Goal: Information Seeking & Learning: Learn about a topic

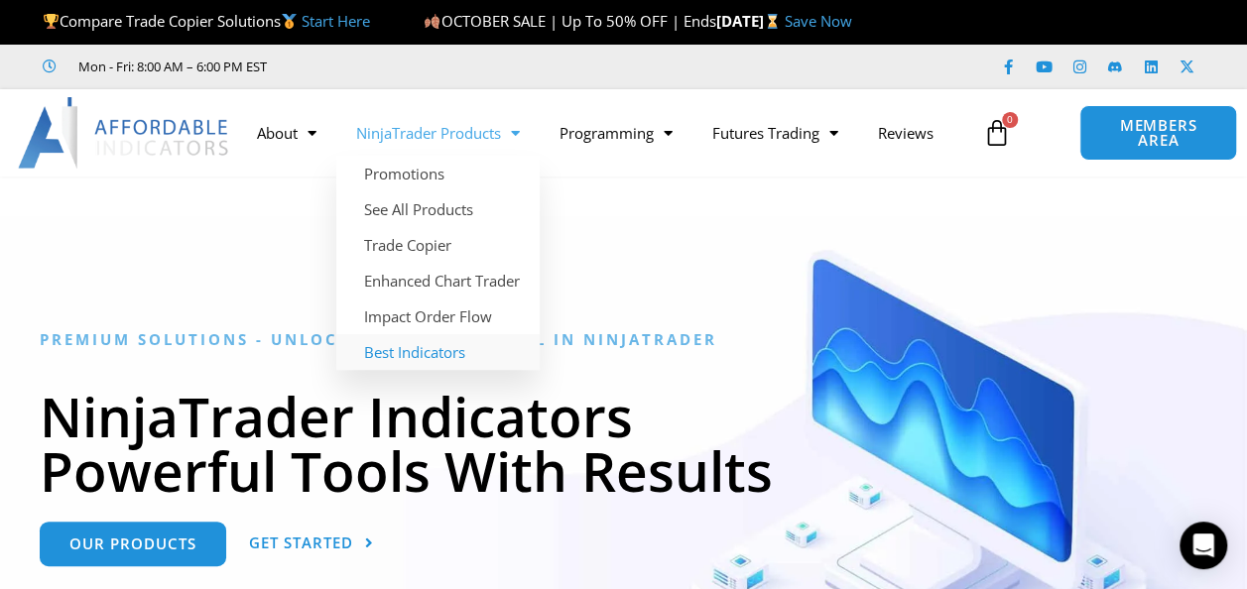
click at [399, 349] on link "Best Indicators" at bounding box center [437, 352] width 203 height 36
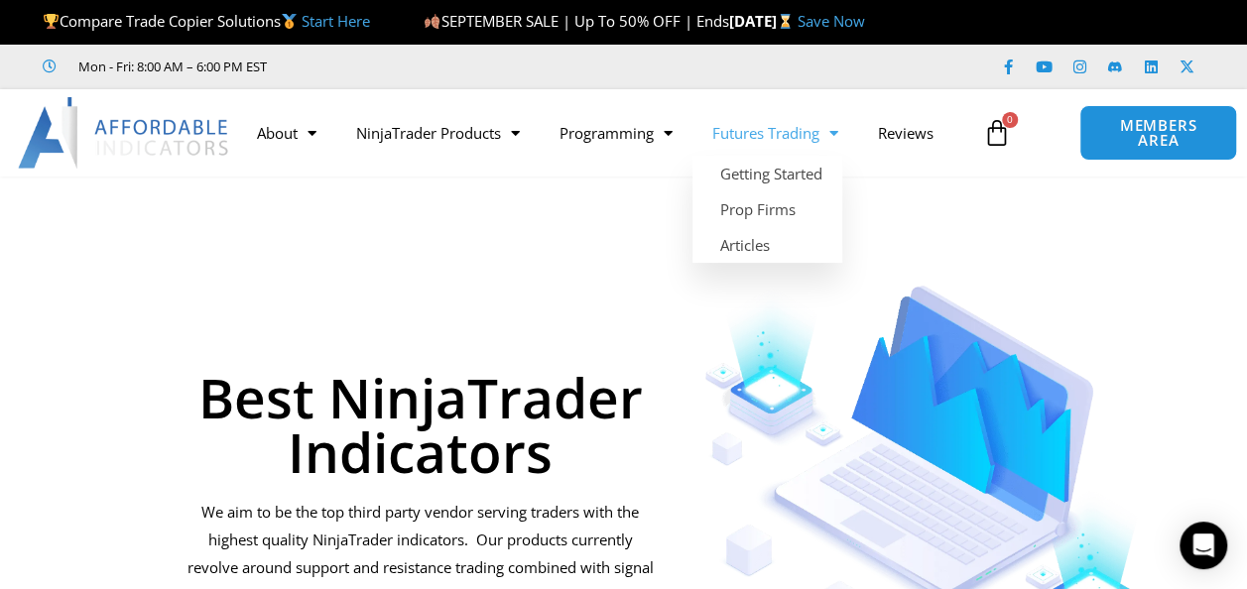
click at [786, 116] on link "Futures Trading" at bounding box center [776, 133] width 166 height 46
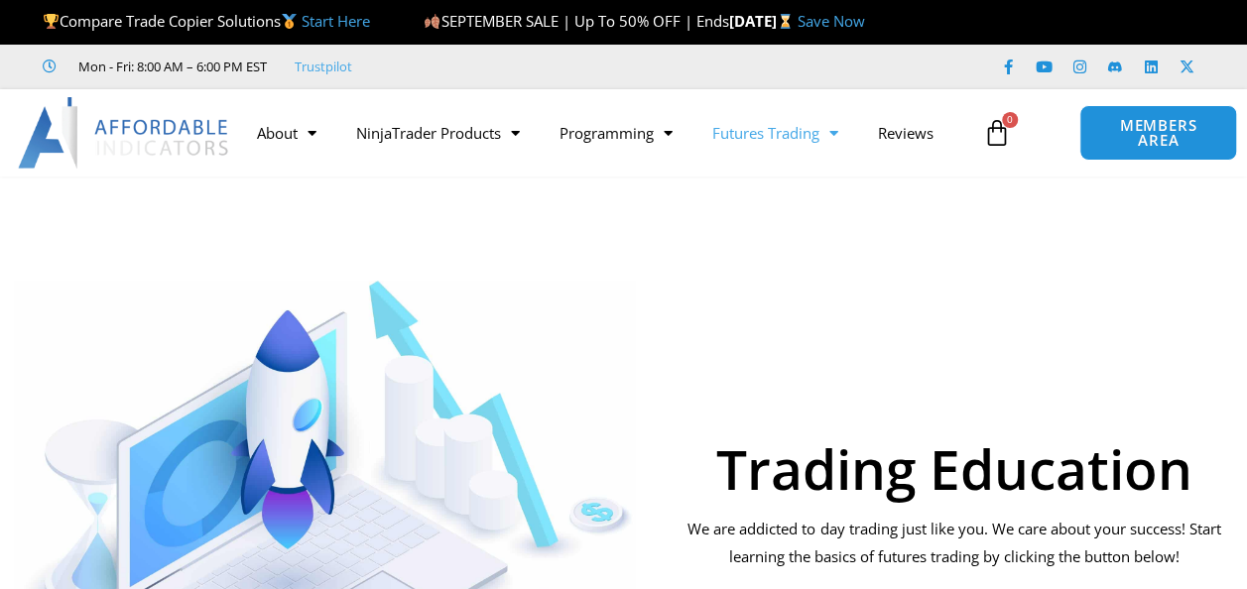
click at [779, 127] on link "Futures Trading" at bounding box center [776, 133] width 166 height 46
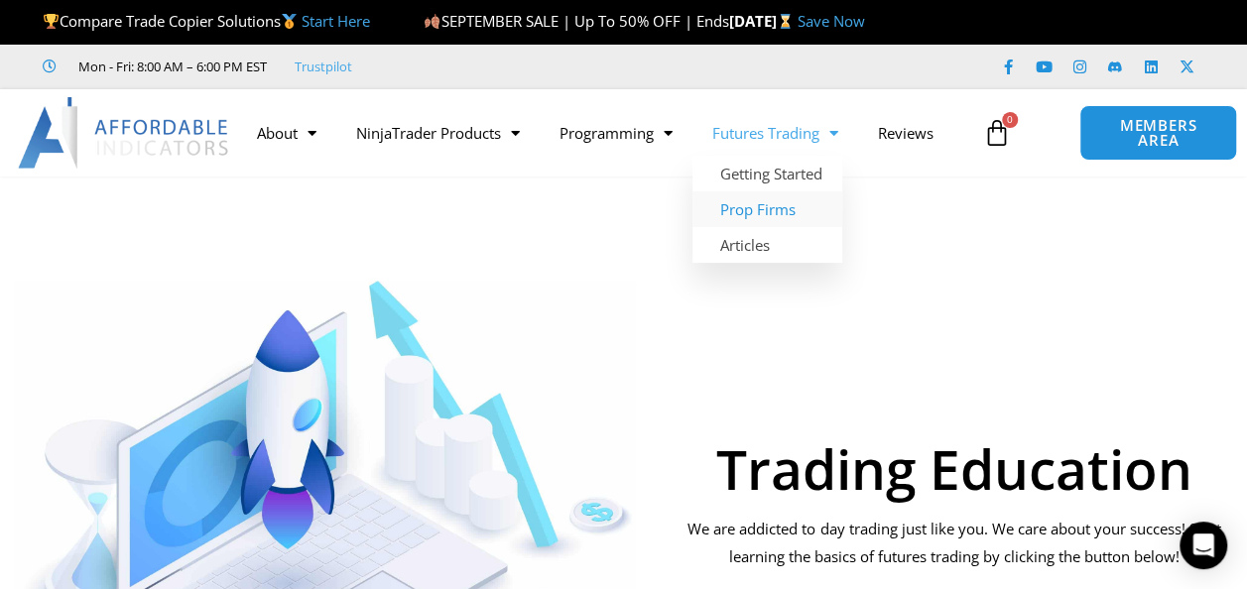
click at [762, 212] on link "Prop Firms" at bounding box center [768, 210] width 150 height 36
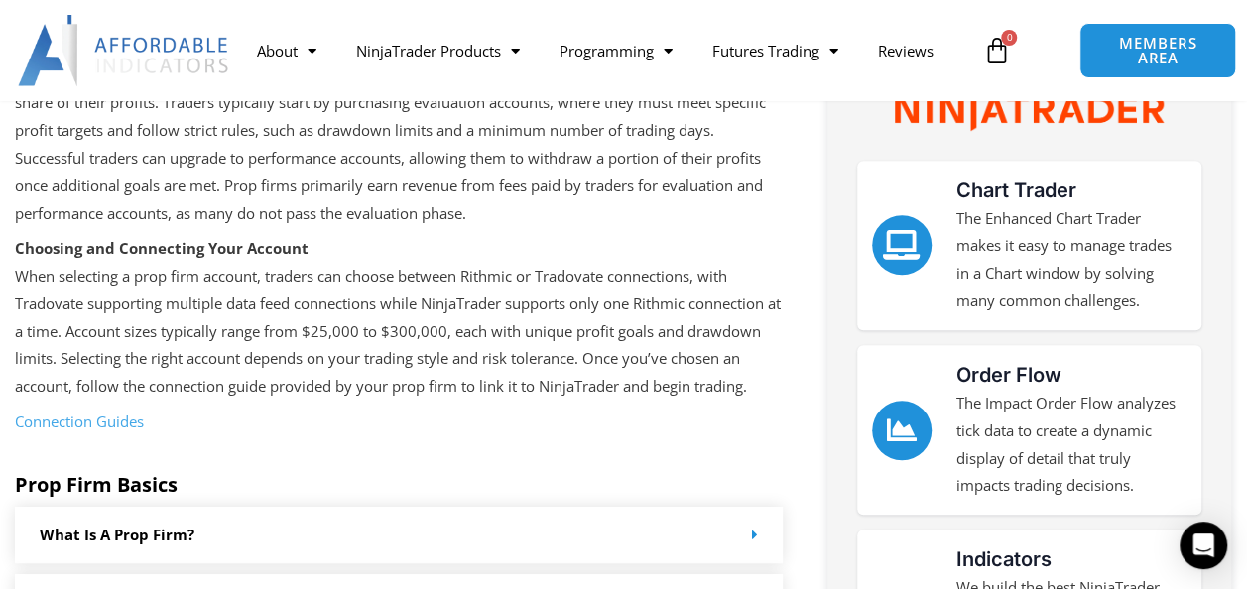
scroll to position [395, 0]
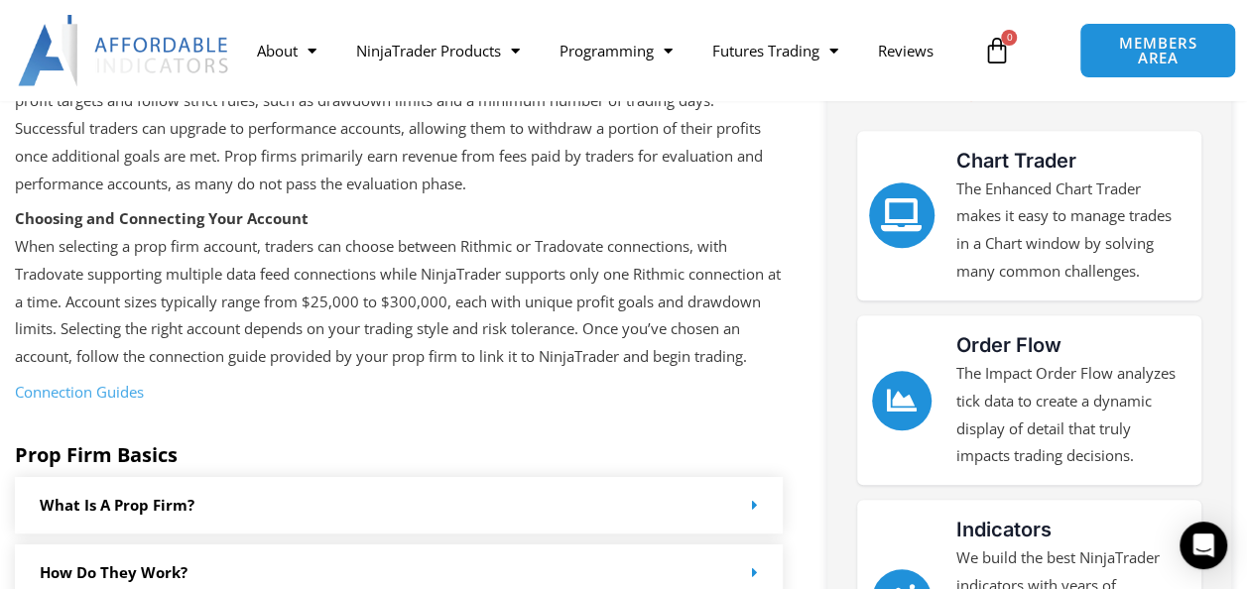
click at [919, 212] on icon "Chart Trader" at bounding box center [902, 215] width 33 height 33
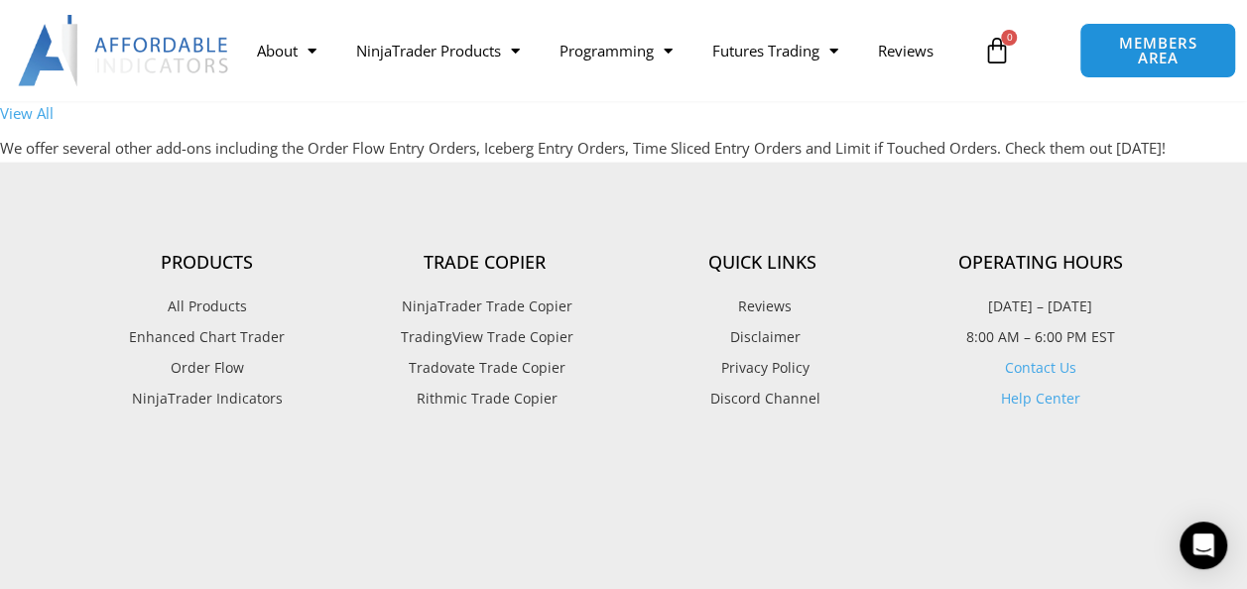
scroll to position [5854, 0]
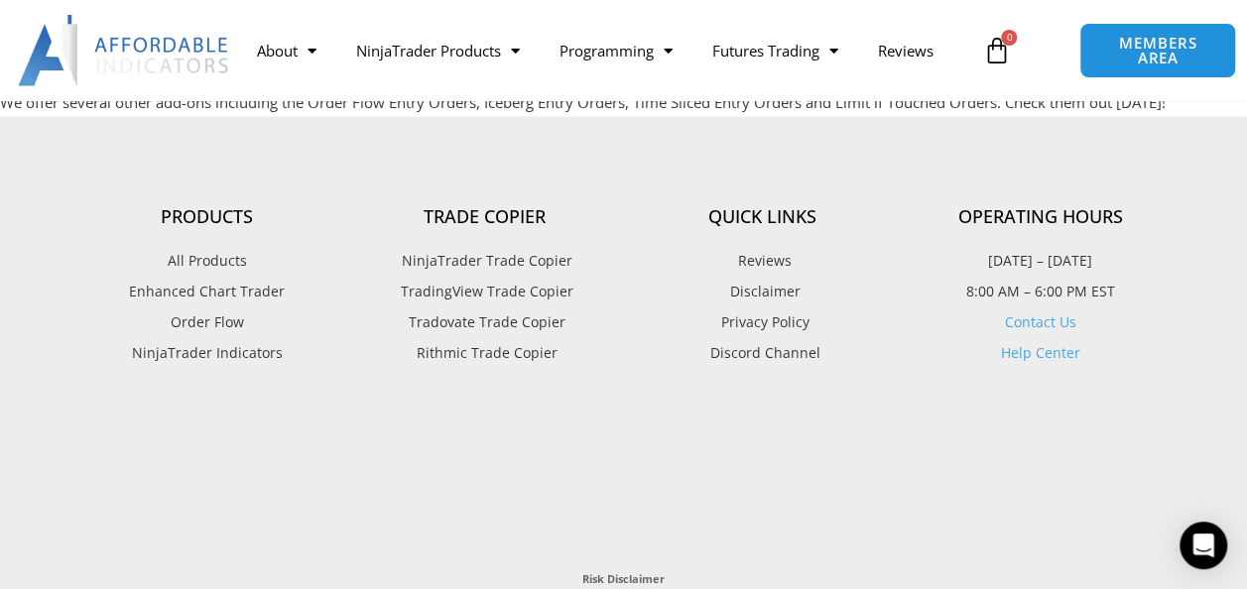
click at [219, 274] on span "All Products" at bounding box center [207, 261] width 79 height 26
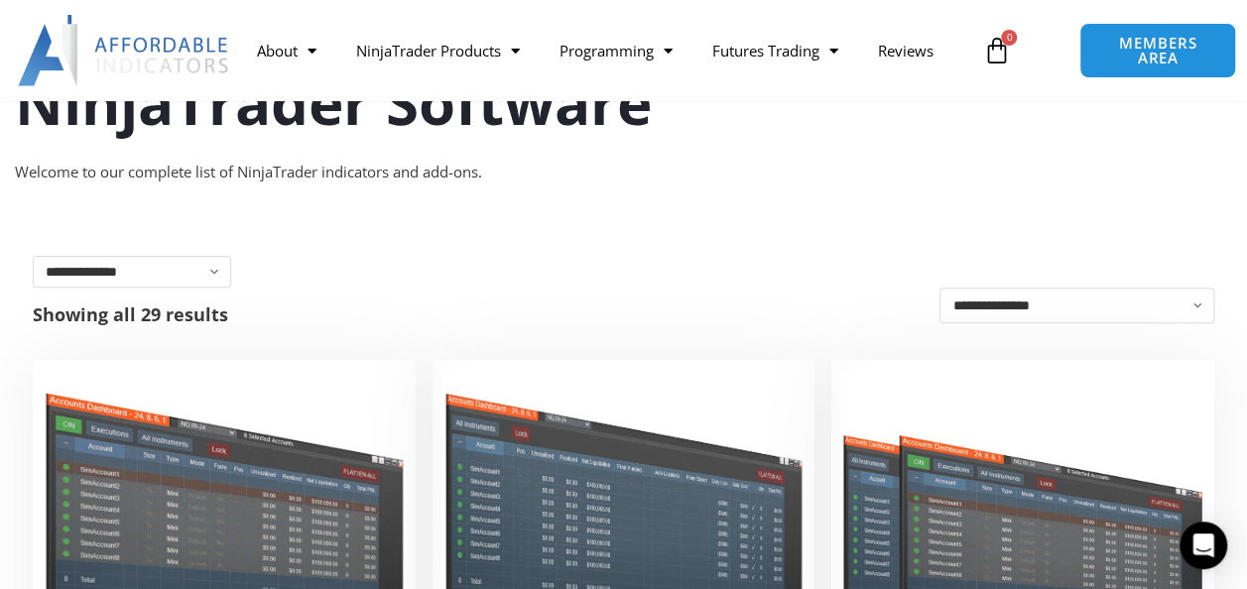
scroll to position [198, 0]
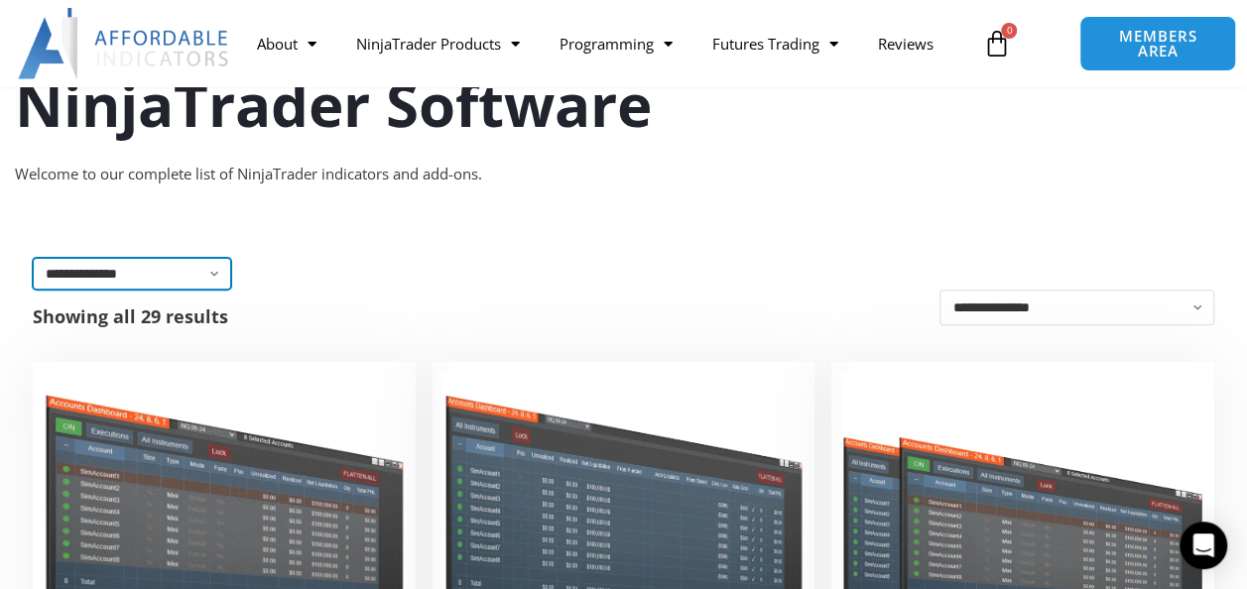
click at [208, 278] on select "**********" at bounding box center [132, 274] width 198 height 32
select select "**********"
click at [33, 258] on select "**********" at bounding box center [132, 274] width 198 height 32
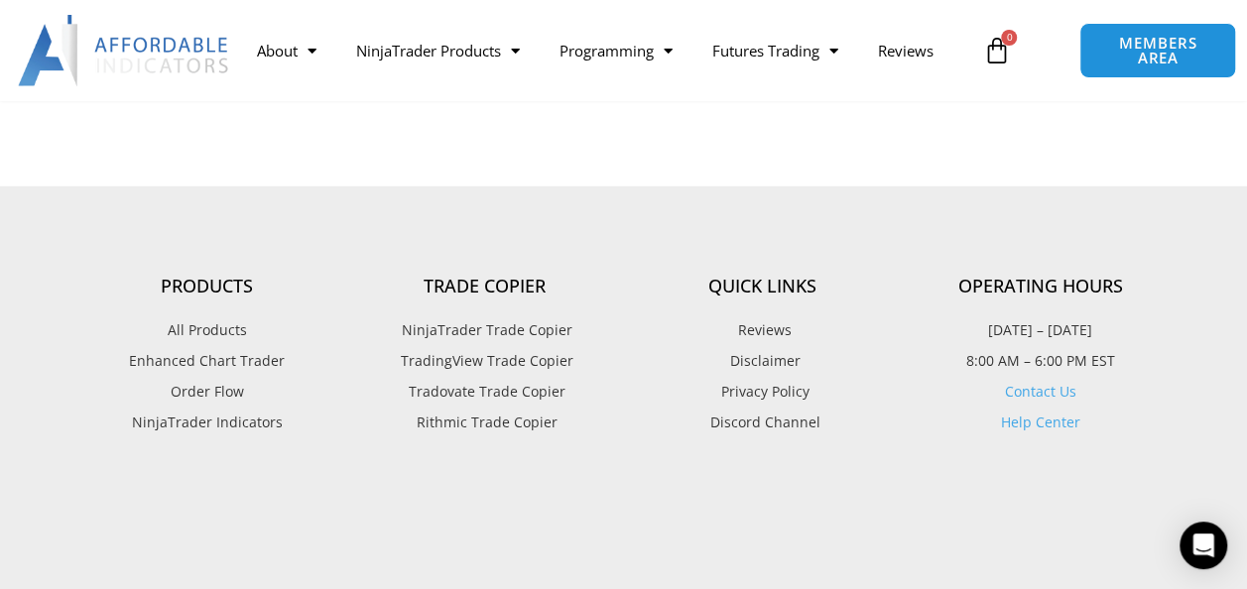
scroll to position [2679, 0]
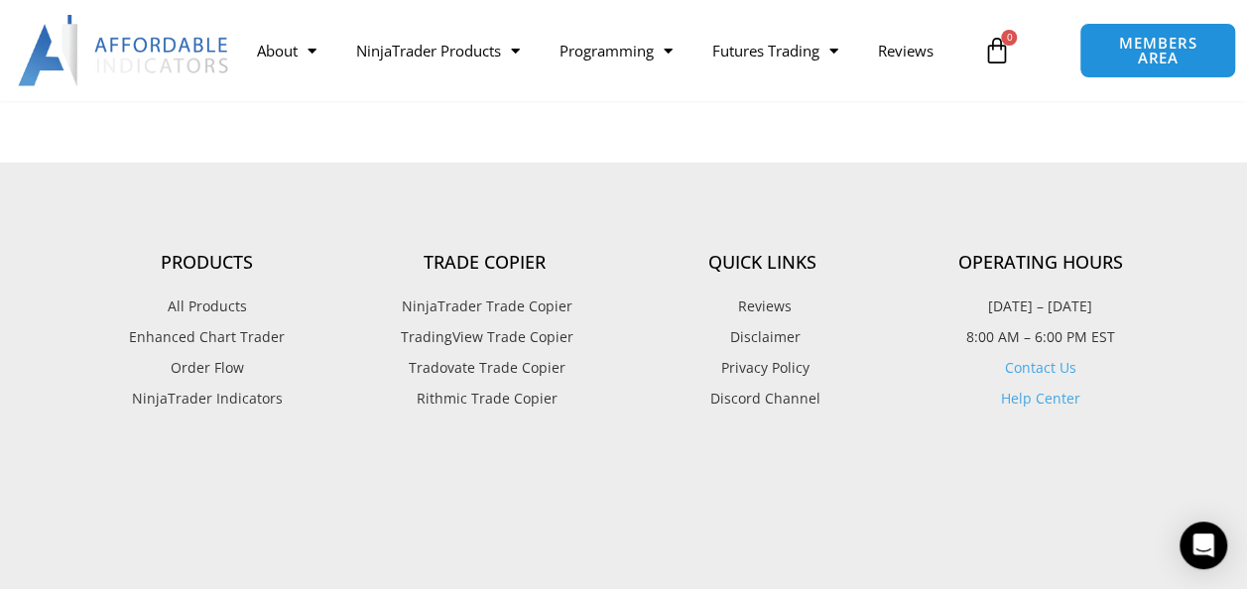
click at [216, 392] on span "NinjaTrader Indicators" at bounding box center [207, 399] width 151 height 26
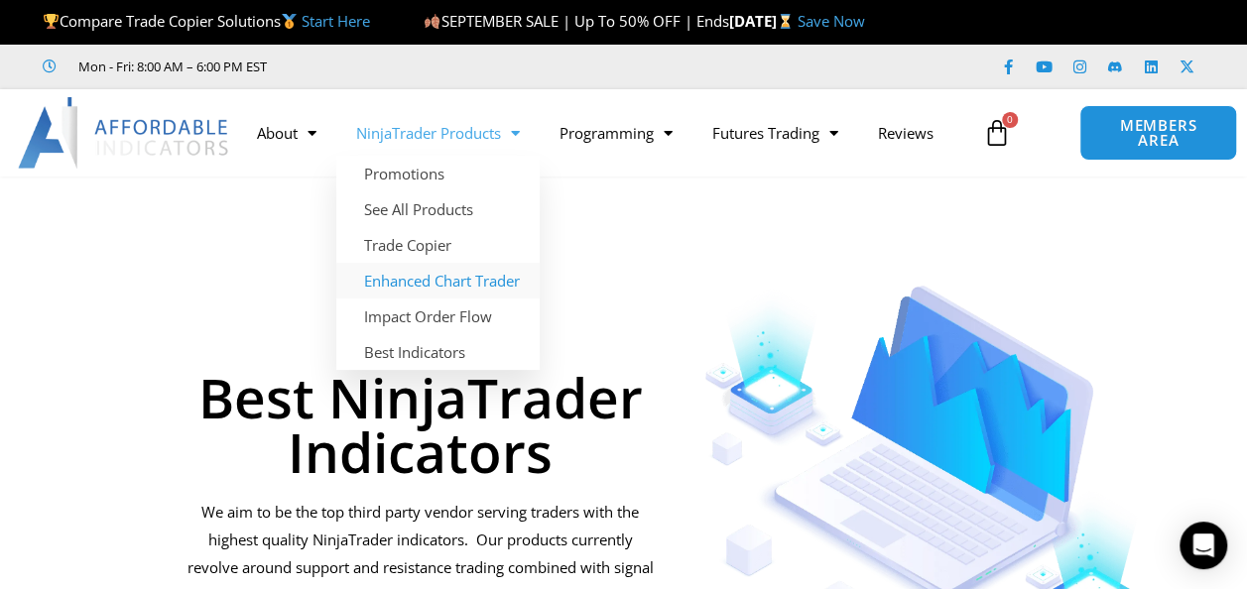
click at [415, 283] on link "Enhanced Chart Trader" at bounding box center [437, 281] width 203 height 36
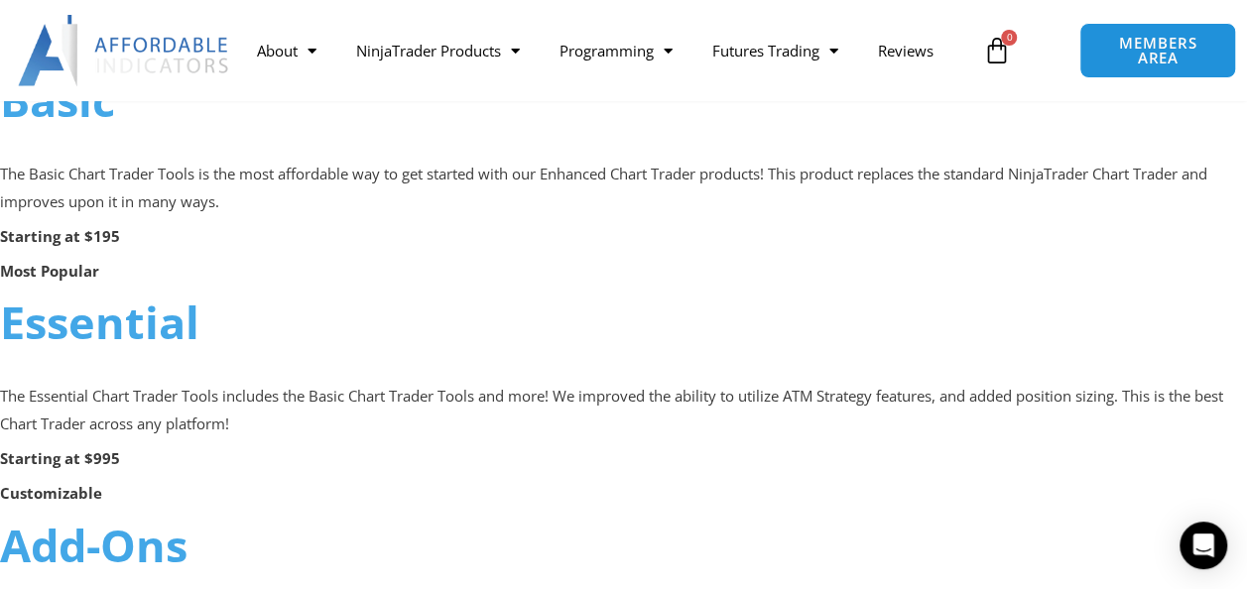
scroll to position [1290, 0]
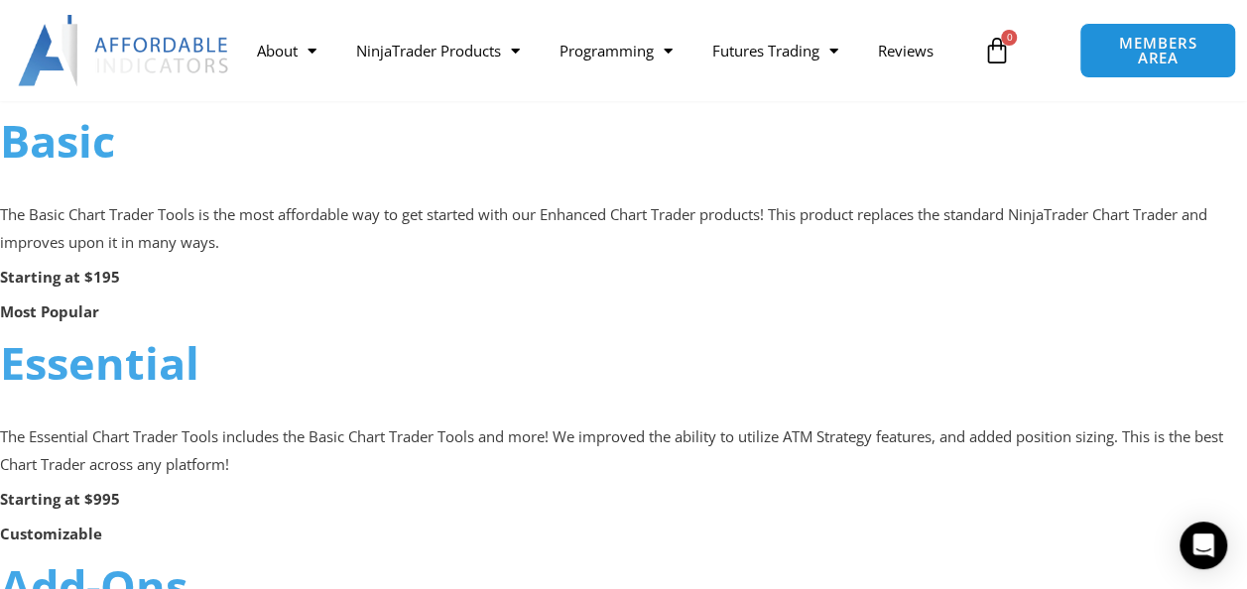
click at [60, 153] on link "Basic" at bounding box center [57, 140] width 115 height 61
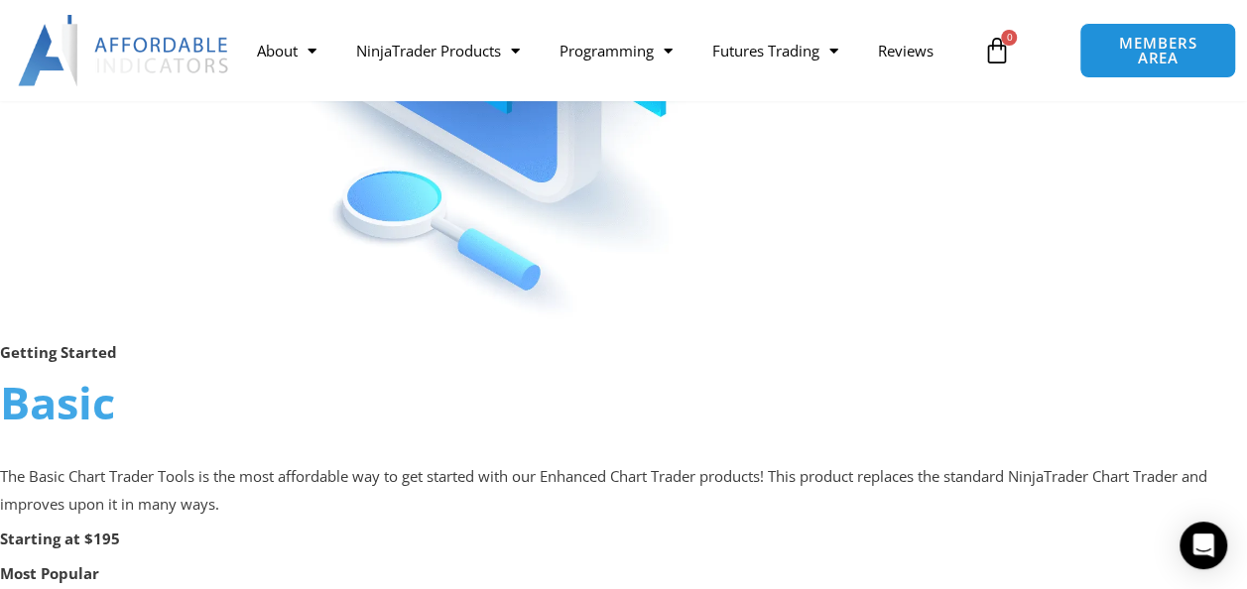
scroll to position [992, 0]
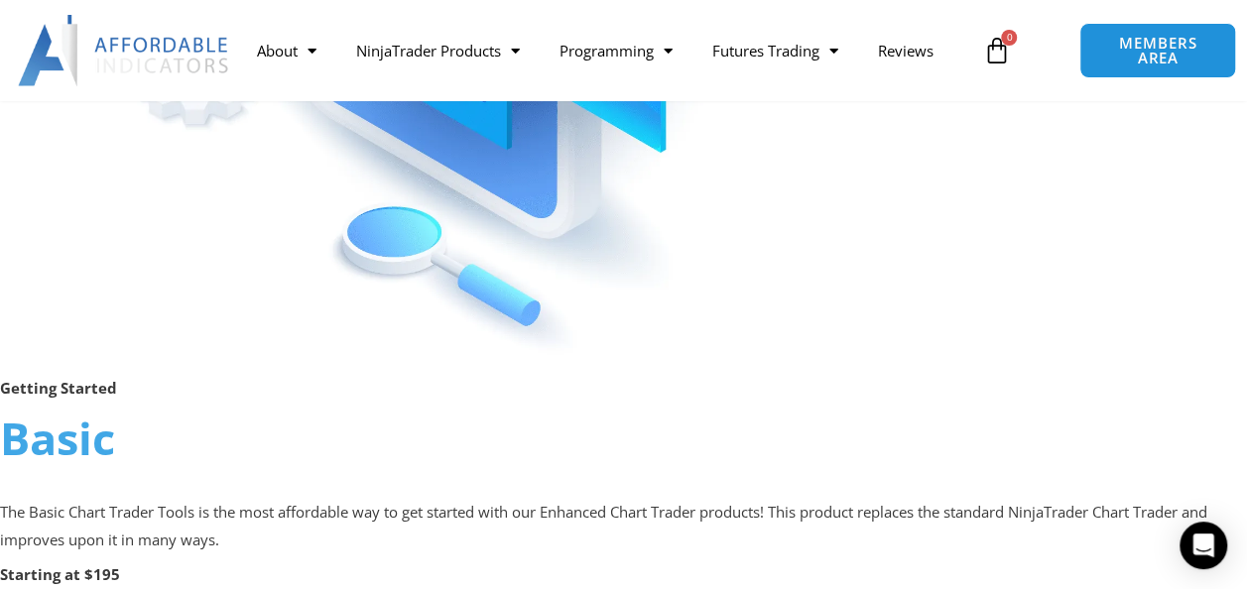
click at [54, 437] on link "Basic" at bounding box center [57, 438] width 115 height 61
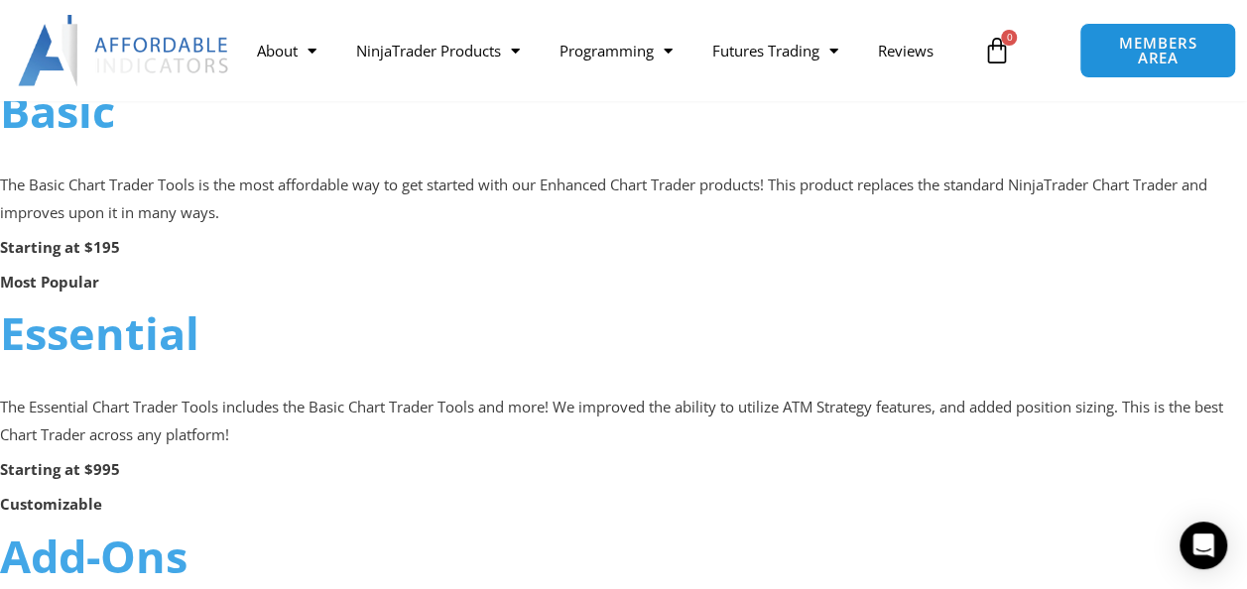
scroll to position [1191, 0]
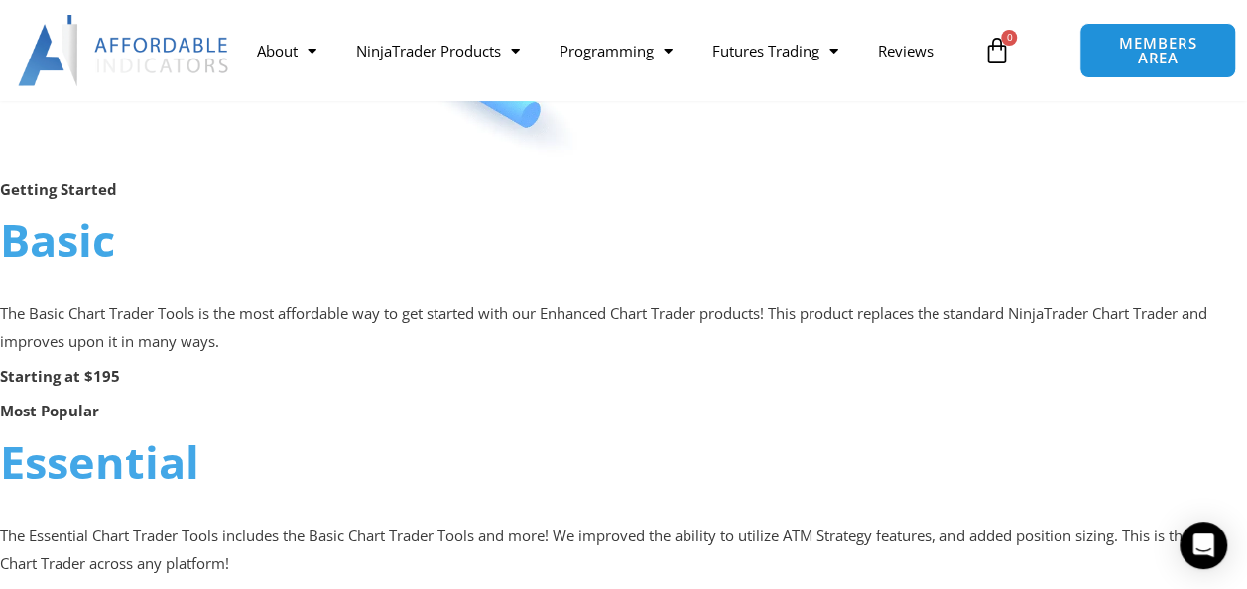
click at [65, 232] on link "Basic" at bounding box center [57, 239] width 115 height 61
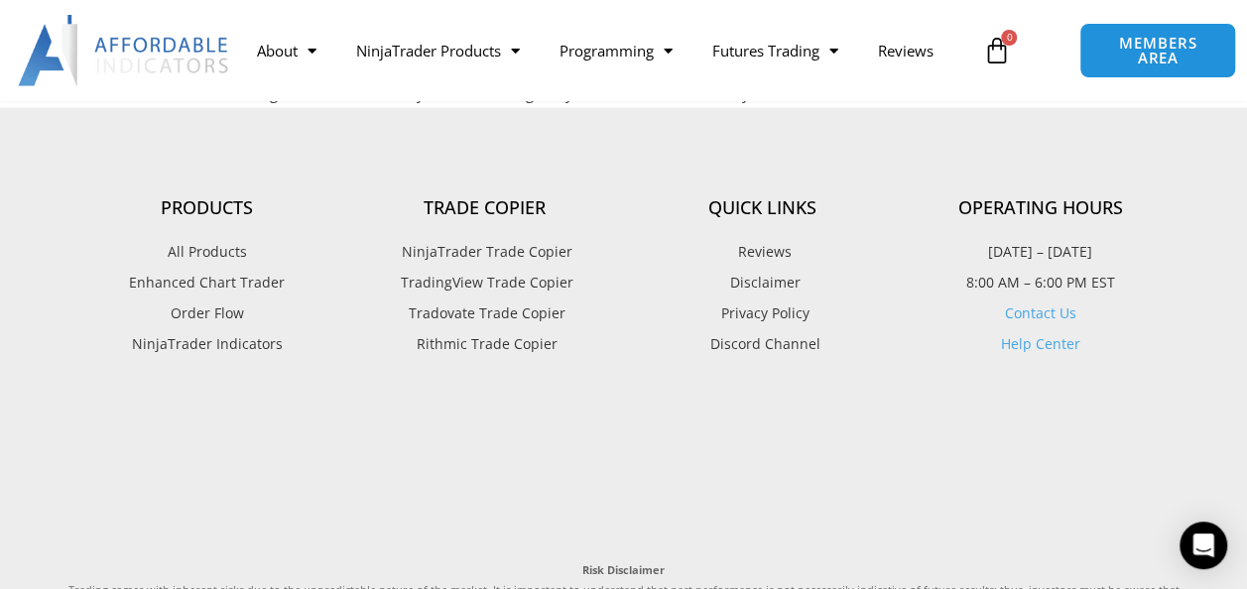
scroll to position [5755, 0]
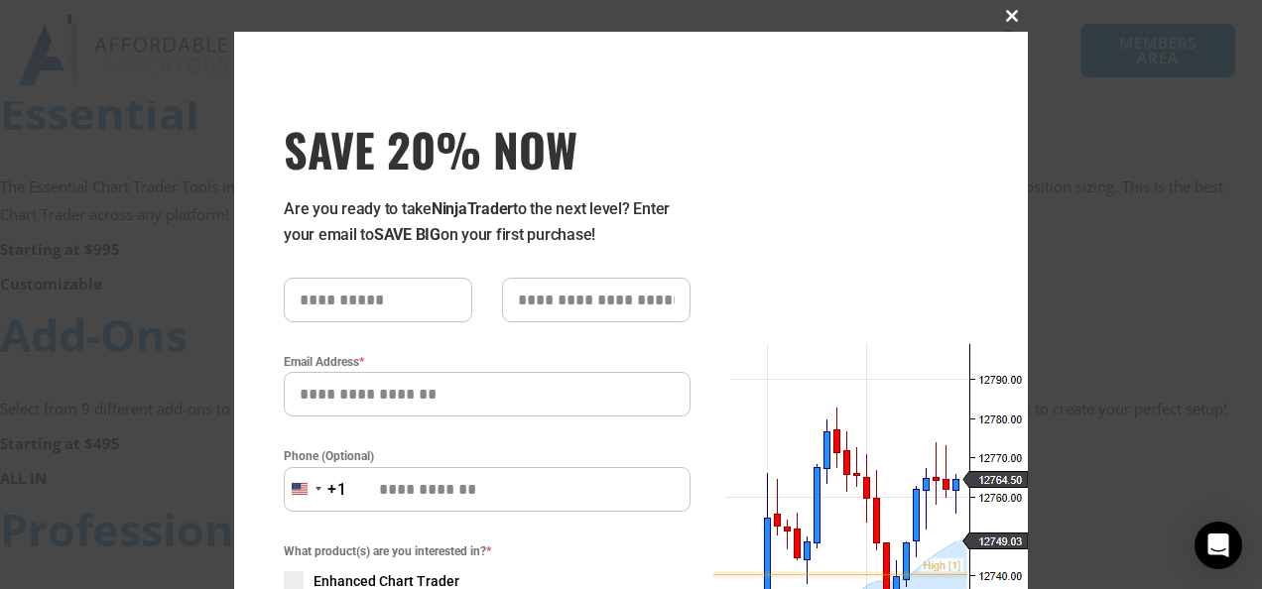
scroll to position [1290, 0]
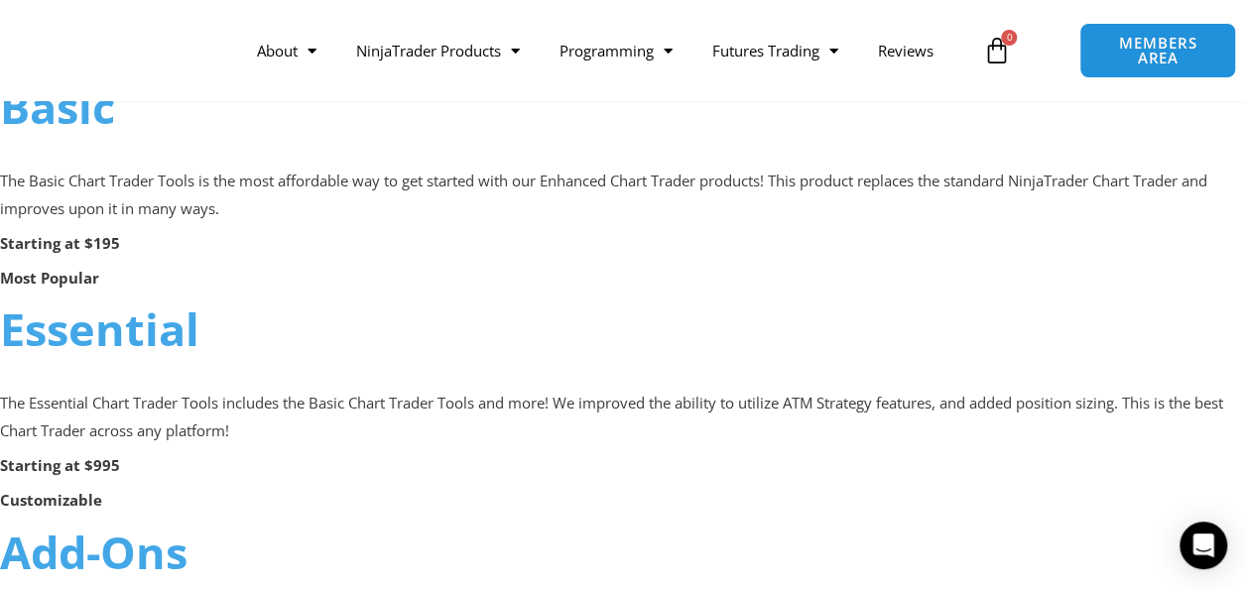
scroll to position [1290, 0]
